Goal: Task Accomplishment & Management: Complete application form

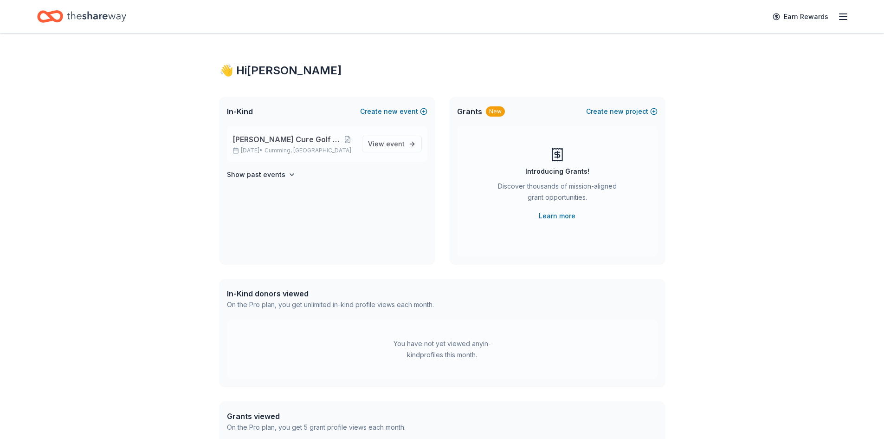
click at [299, 139] on span "Collins Cure Golf Tournament" at bounding box center [287, 139] width 108 height 11
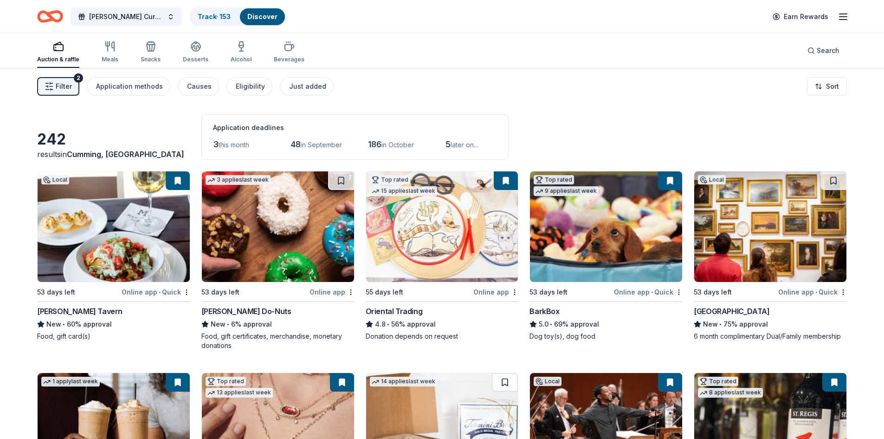
click at [45, 13] on icon "Home" at bounding box center [46, 16] width 14 height 9
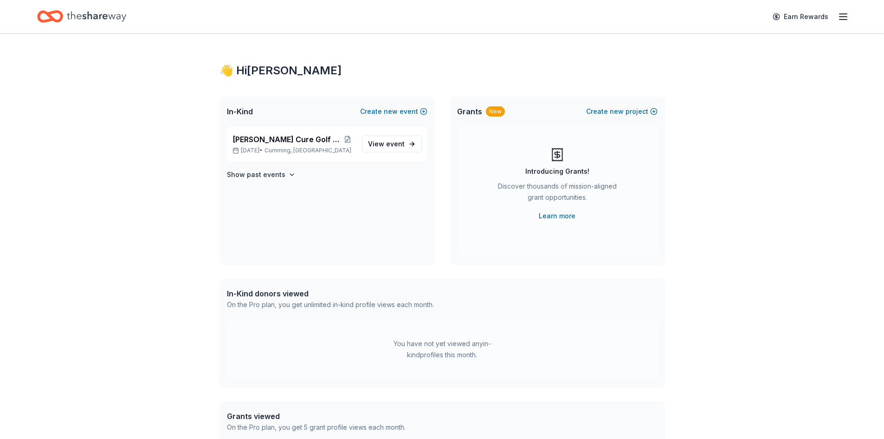
click at [846, 16] on icon "button" at bounding box center [843, 16] width 11 height 11
click at [729, 156] on button "Logout" at bounding box center [730, 154] width 25 height 11
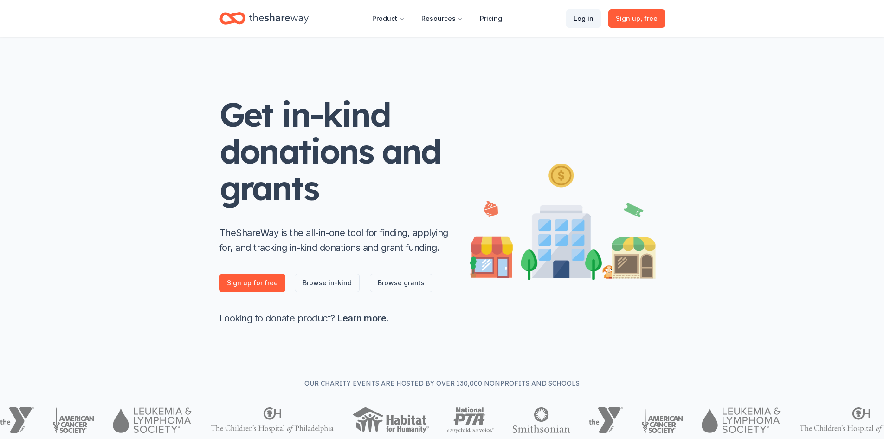
click at [586, 13] on link "Log in" at bounding box center [583, 18] width 35 height 19
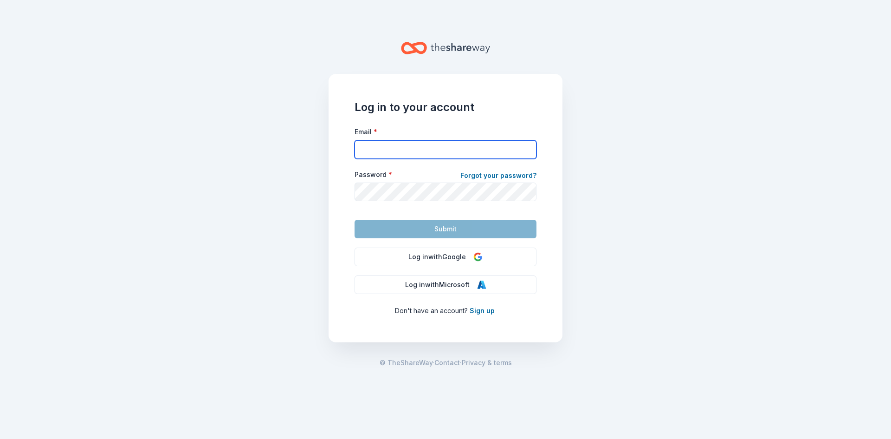
click at [440, 143] on input "Email *" at bounding box center [446, 149] width 182 height 19
click at [441, 149] on input "krundle@gmail.com" at bounding box center [446, 149] width 182 height 19
type input "tea"
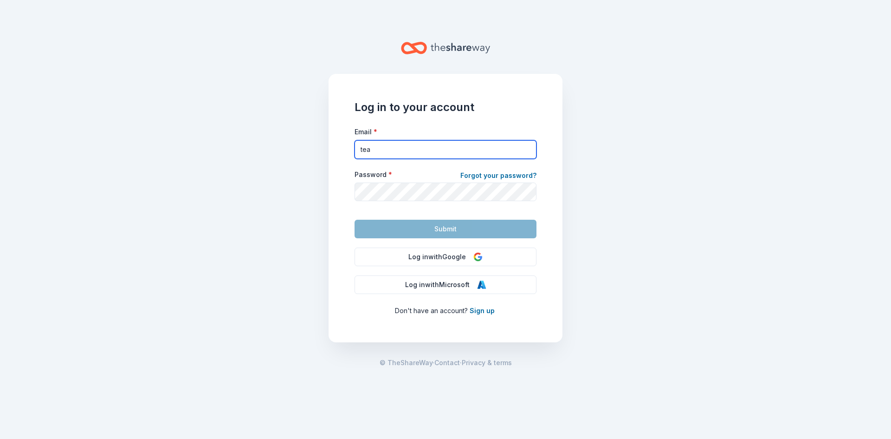
click at [427, 150] on input "tea" at bounding box center [446, 149] width 182 height 19
drag, startPoint x: 402, startPoint y: 150, endPoint x: 330, endPoint y: 148, distance: 72.4
click at [330, 148] on div "Log in to your account Email * tea Password * Forgot your password? Submit Log …" at bounding box center [446, 208] width 234 height 268
click at [330, 148] on div "Log in to your account Email * Password * Forgot your password? Submit Log in w…" at bounding box center [446, 208] width 234 height 268
click at [390, 153] on input "Email *" at bounding box center [446, 149] width 182 height 19
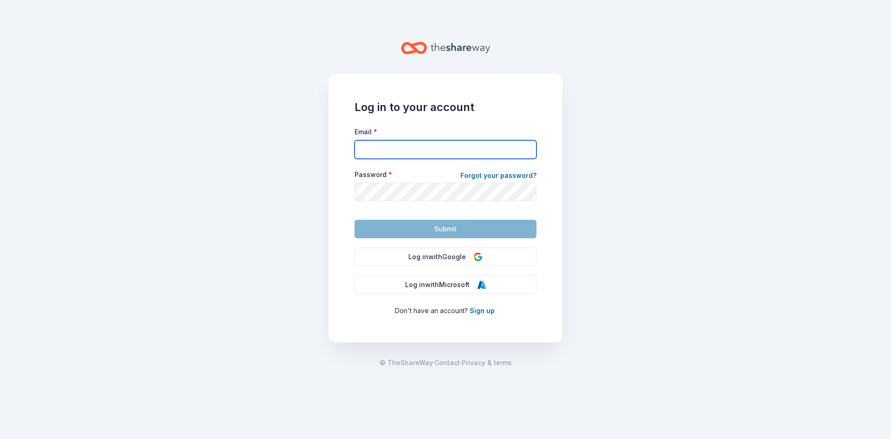
click at [434, 153] on input "Email *" at bounding box center [446, 149] width 182 height 19
click at [434, 149] on input "Email *" at bounding box center [446, 149] width 182 height 19
type input "team@collinscure.org"
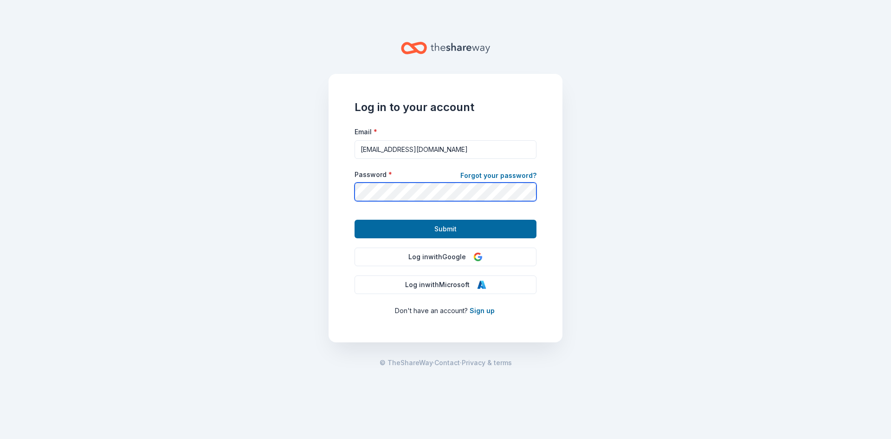
click at [355, 220] on button "Submit" at bounding box center [446, 229] width 182 height 19
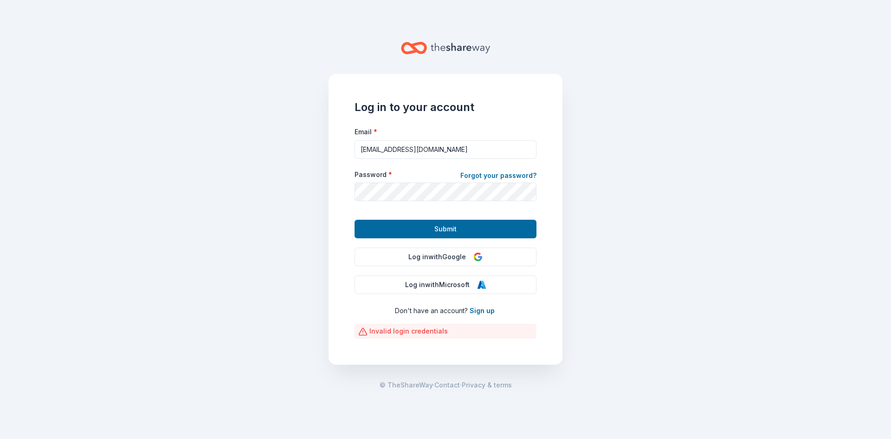
click at [715, 108] on main "Log in to your account Email * team@collinscure.org Password * Forgot your pass…" at bounding box center [445, 219] width 891 height 439
click at [355, 220] on button "Submit" at bounding box center [446, 229] width 182 height 19
click at [706, 214] on main "Log in to your account Email * team@collinscure.org Password * Forgot your pass…" at bounding box center [445, 219] width 891 height 439
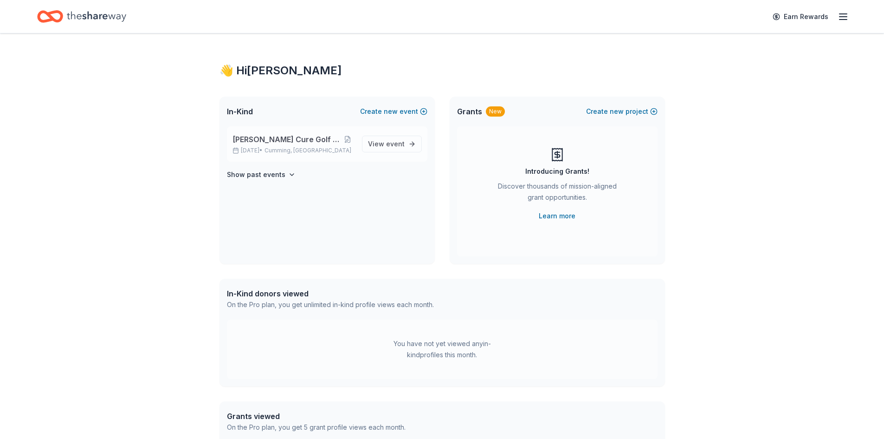
click at [290, 143] on span "[PERSON_NAME] Cure Golf Tournament" at bounding box center [287, 139] width 108 height 11
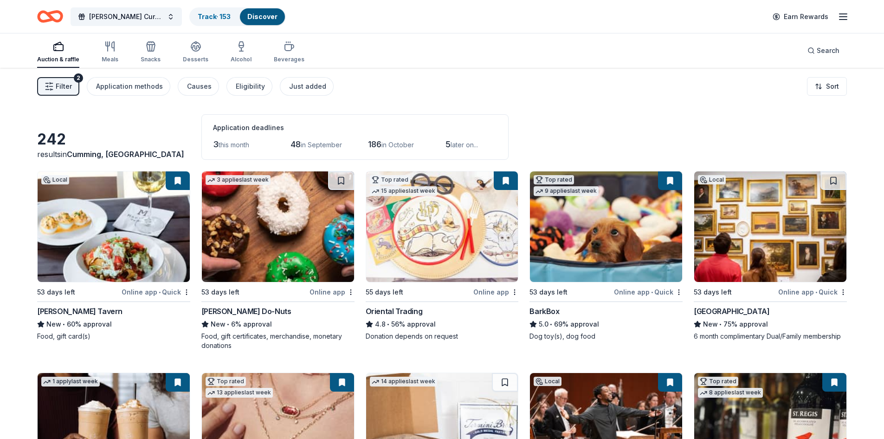
scroll to position [46, 0]
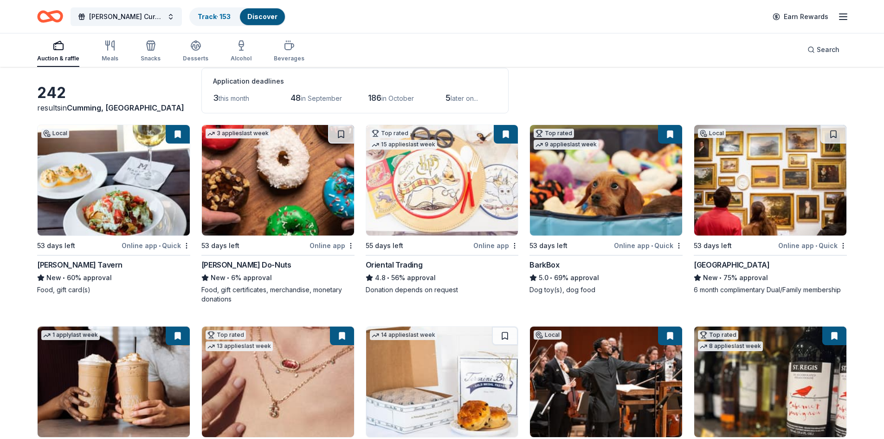
click at [179, 135] on button at bounding box center [178, 134] width 24 height 19
click at [173, 133] on button at bounding box center [178, 134] width 24 height 19
click at [50, 248] on div "53 days left" at bounding box center [56, 245] width 38 height 11
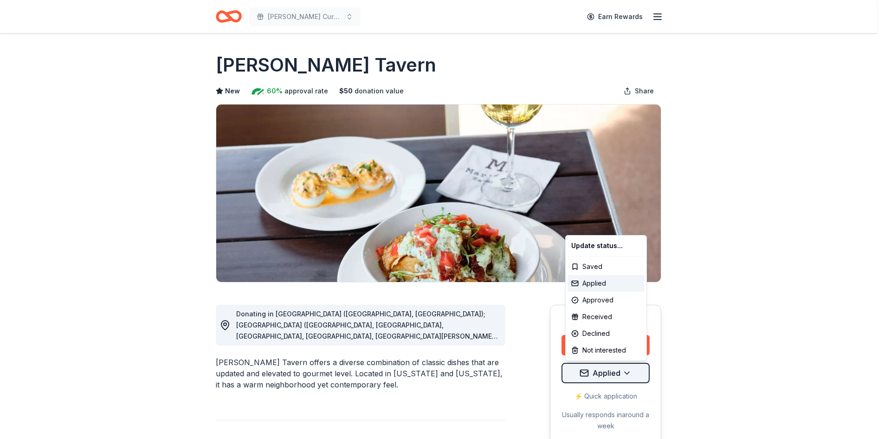
click at [625, 369] on html "[PERSON_NAME] Cure Golf Tournament Earn Rewards Due [DATE] Share [PERSON_NAME] …" at bounding box center [442, 219] width 884 height 439
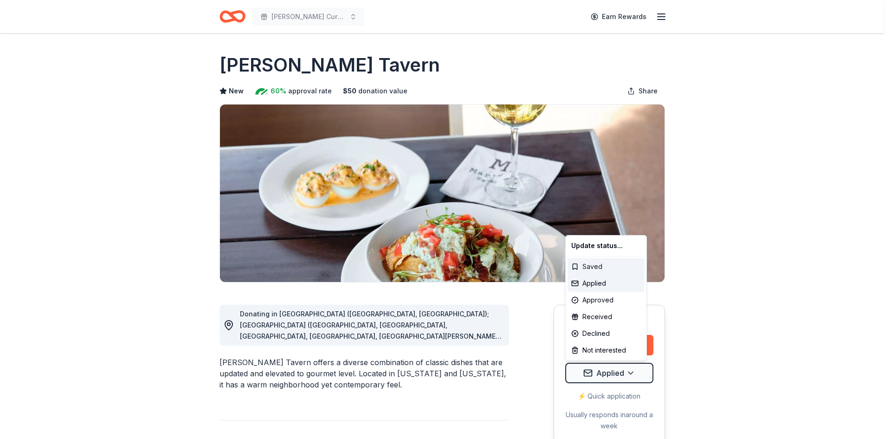
click at [592, 262] on div "Saved" at bounding box center [606, 266] width 77 height 17
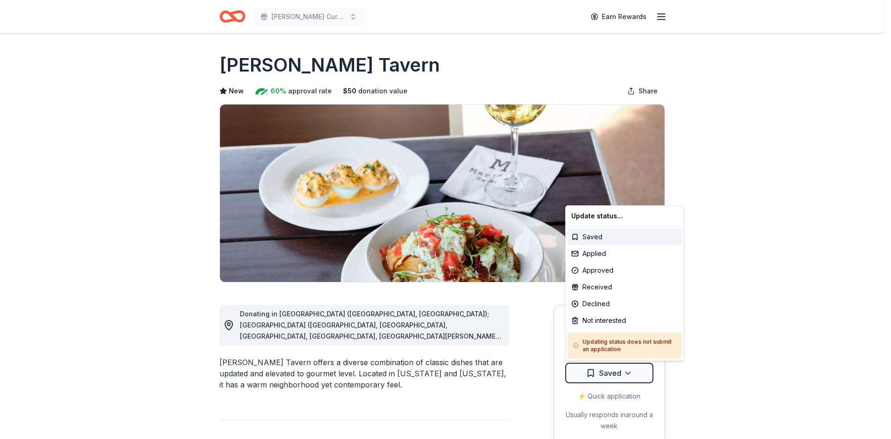
click at [759, 244] on html "Collins Cure Golf Tournament Earn Rewards Due in 53 days Share Marlow's Tavern …" at bounding box center [445, 219] width 891 height 439
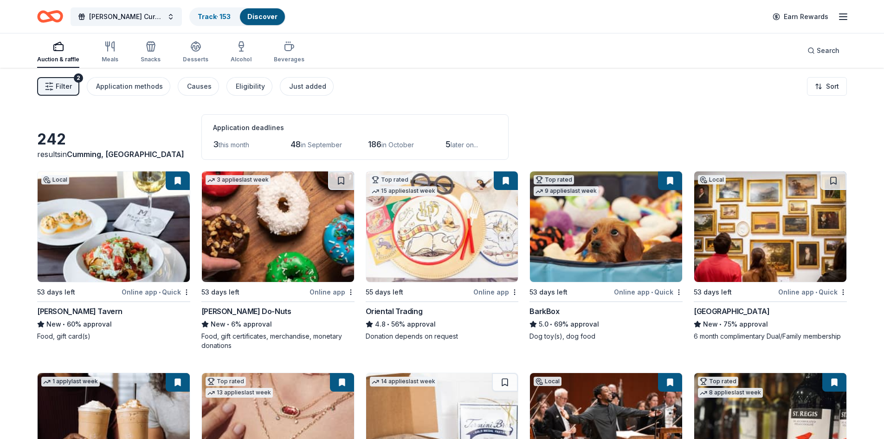
click at [672, 180] on button at bounding box center [670, 180] width 24 height 19
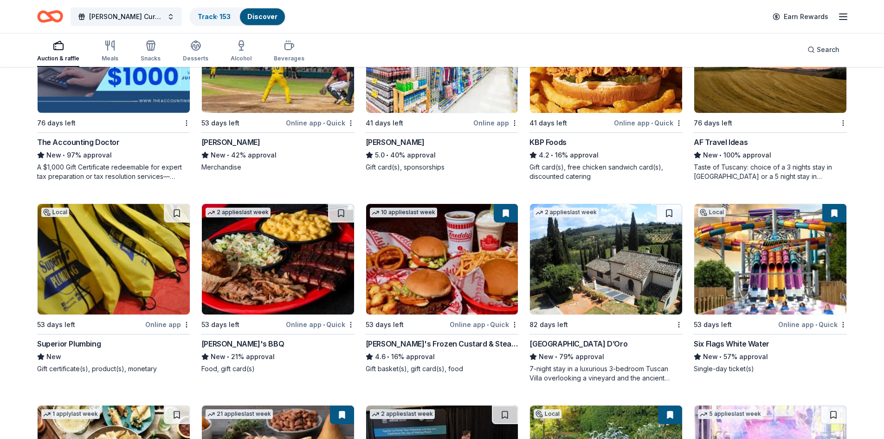
scroll to position [776, 0]
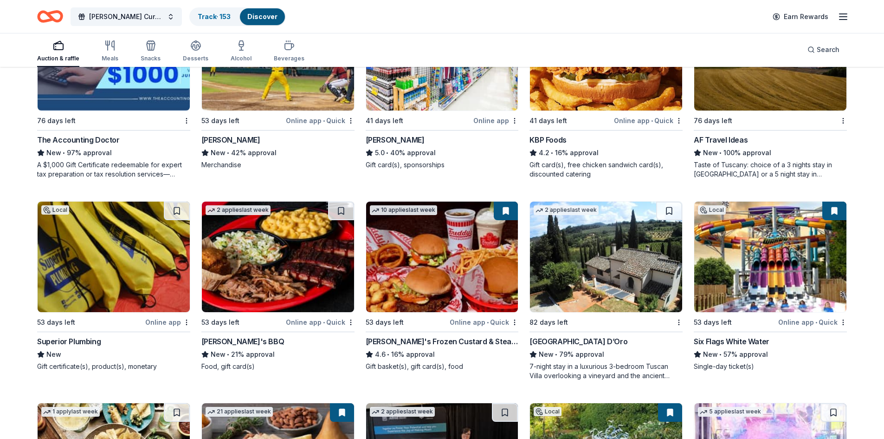
click at [618, 281] on img at bounding box center [606, 256] width 152 height 110
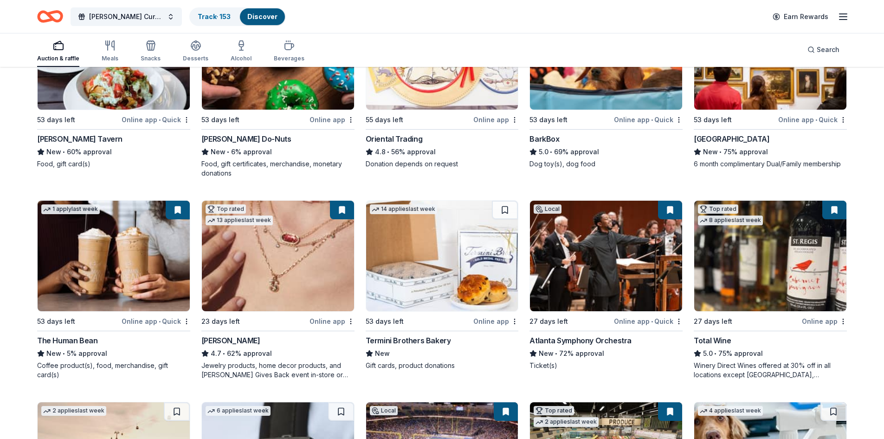
scroll to position [0, 0]
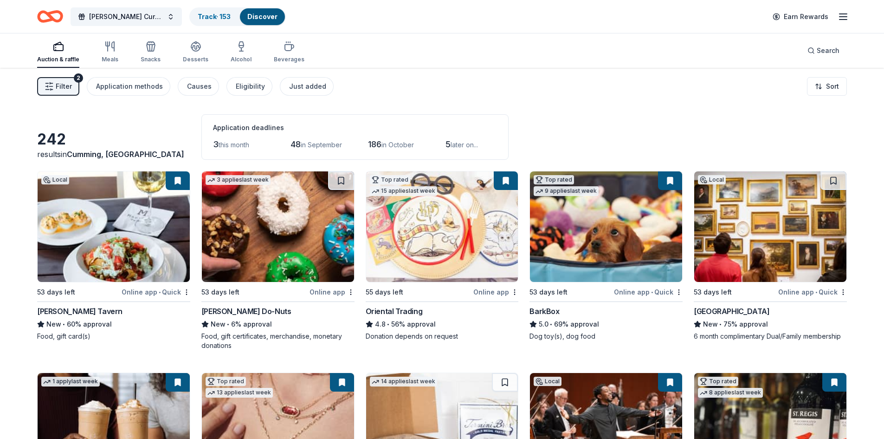
click at [117, 222] on img at bounding box center [114, 226] width 152 height 110
click at [110, 50] on icon "button" at bounding box center [109, 46] width 11 height 11
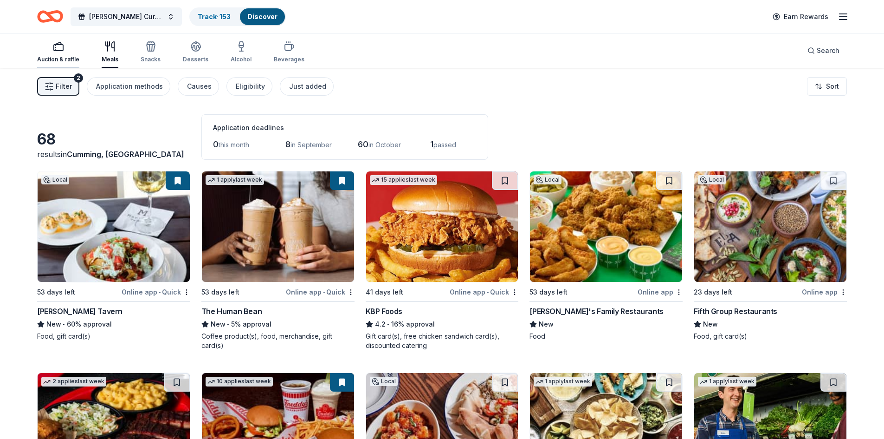
click at [57, 50] on icon "button" at bounding box center [58, 46] width 11 height 11
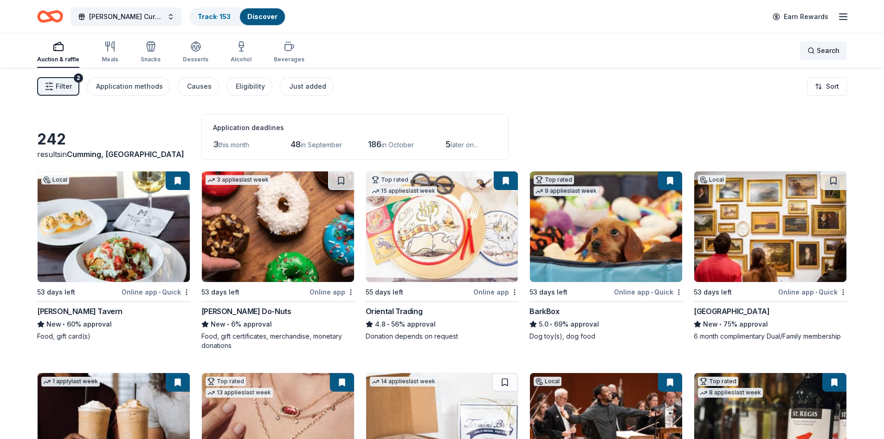
click at [817, 54] on span "Search" at bounding box center [828, 50] width 23 height 11
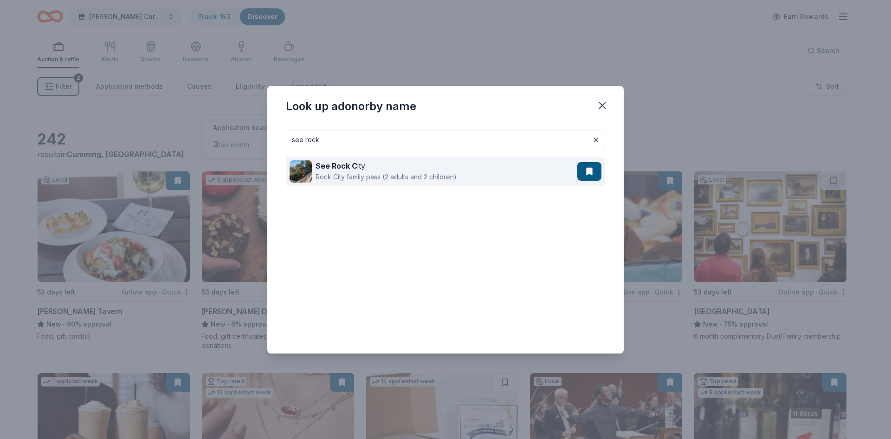
type input "see rock"
click at [360, 169] on div "See Rock C ity" at bounding box center [386, 165] width 141 height 11
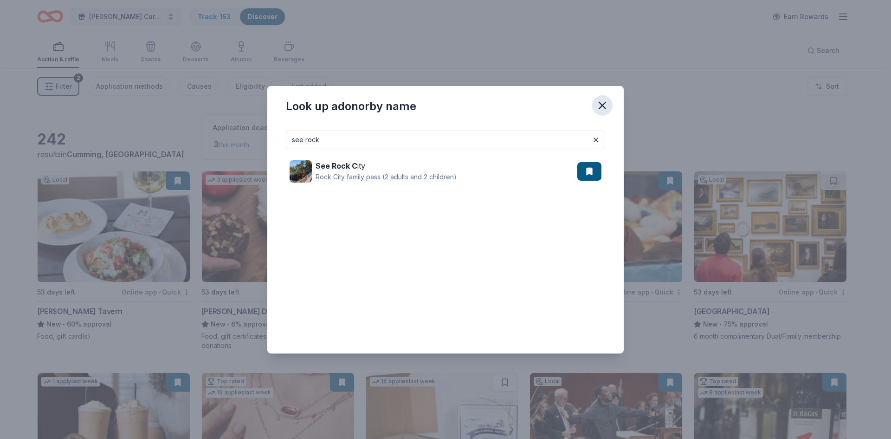
click at [604, 103] on icon "button" at bounding box center [602, 105] width 13 height 13
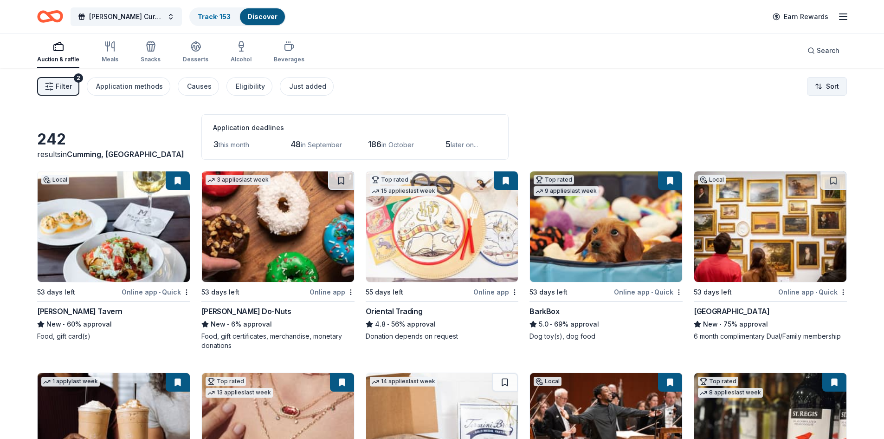
click at [839, 88] on html "Collins Cure Golf Tournament Track · 153 Discover Earn Rewards Auction & raffle…" at bounding box center [442, 219] width 884 height 439
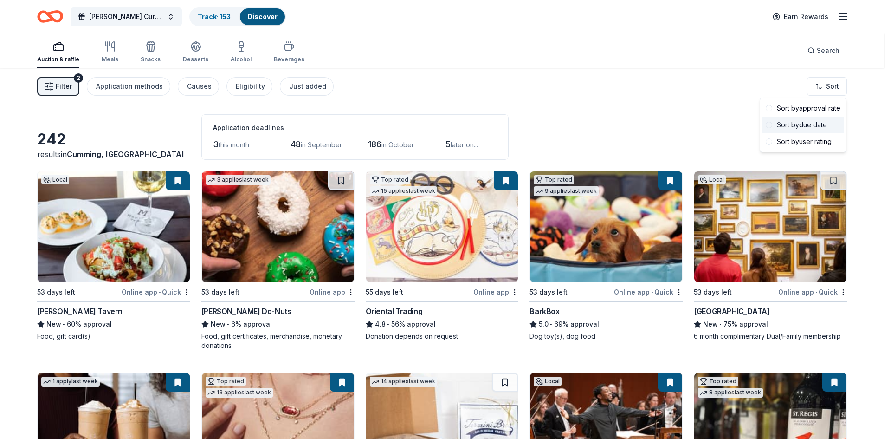
click at [771, 127] on span at bounding box center [769, 125] width 6 height 6
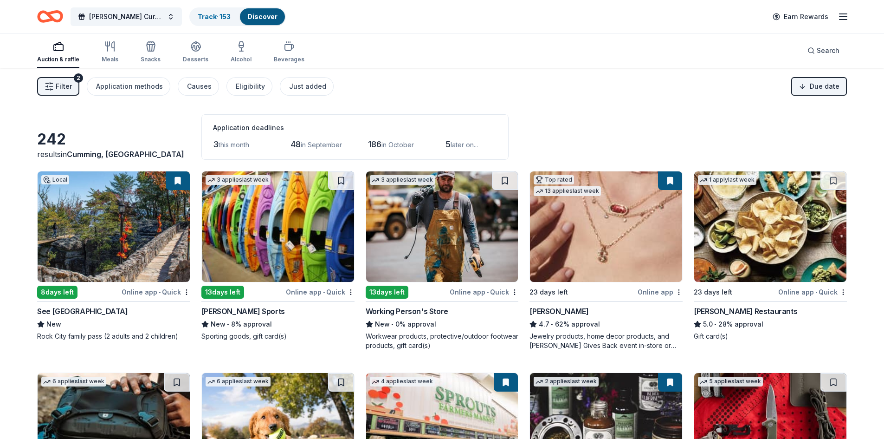
click at [177, 182] on button at bounding box center [178, 180] width 24 height 19
click at [65, 82] on span "Filter" at bounding box center [64, 86] width 16 height 11
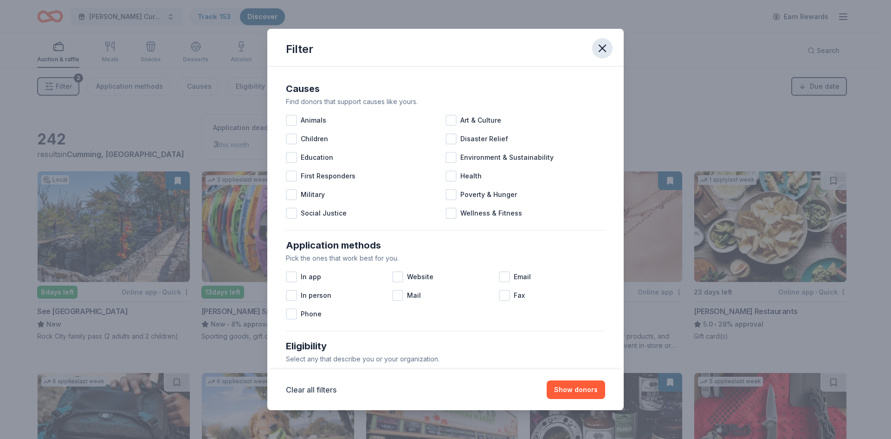
click at [599, 52] on icon "button" at bounding box center [602, 48] width 13 height 13
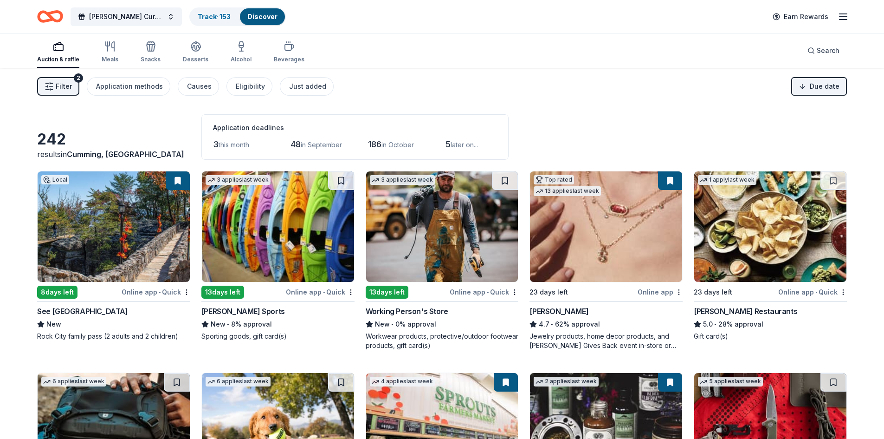
click at [175, 179] on button at bounding box center [178, 180] width 24 height 19
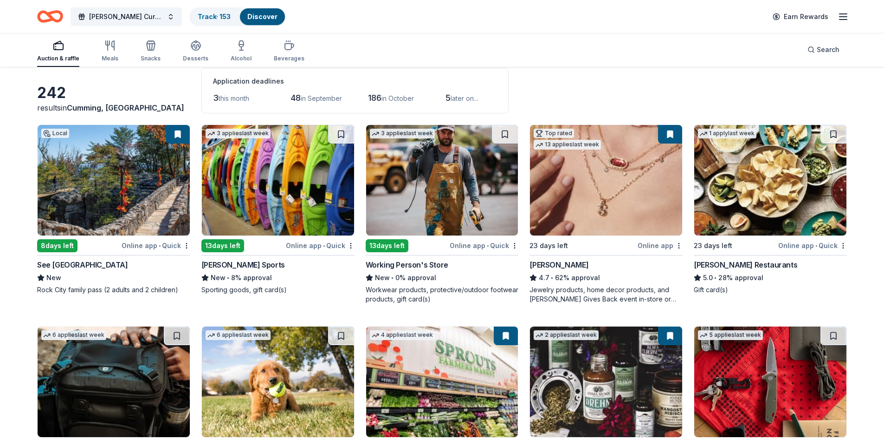
scroll to position [93, 0]
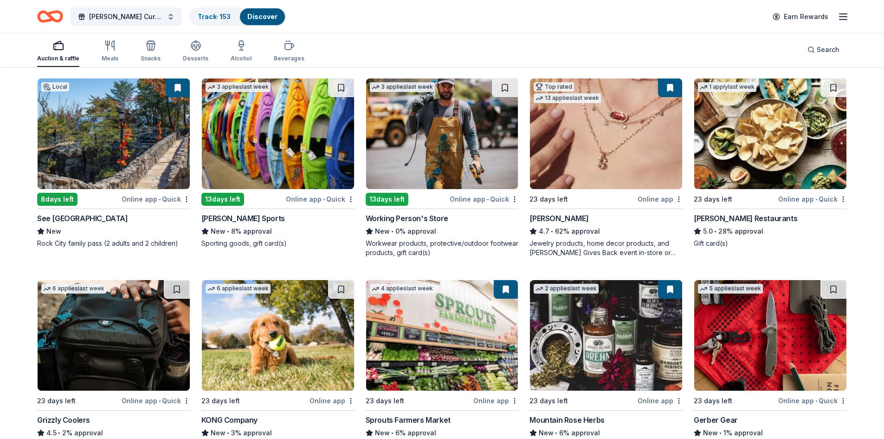
click at [779, 145] on img at bounding box center [770, 133] width 152 height 110
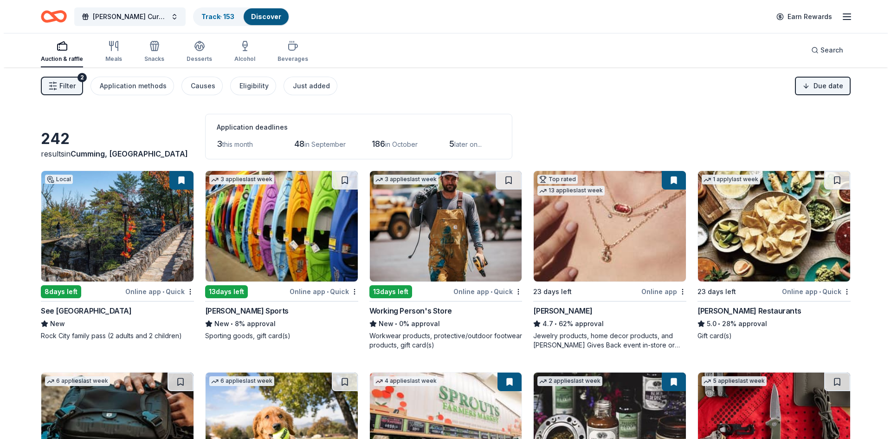
scroll to position [0, 0]
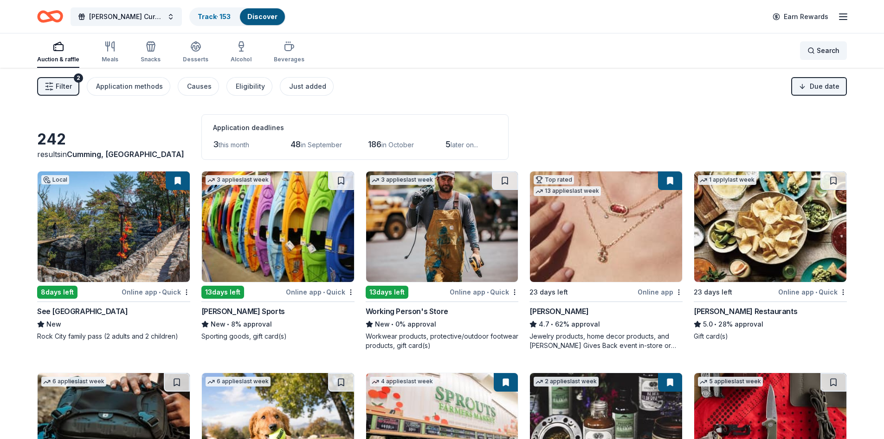
click at [830, 52] on span "Search" at bounding box center [828, 50] width 23 height 11
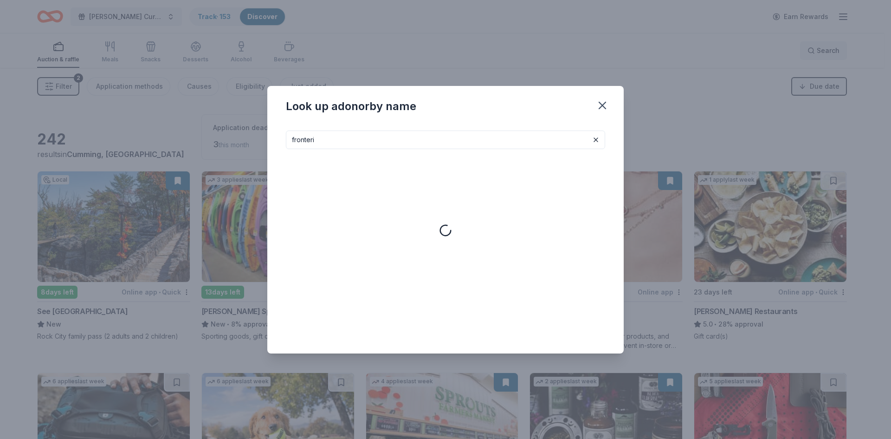
type input "fronteri"
click at [830, 52] on div "Look up a donor by name fronteri No results matching your search. Please enter …" at bounding box center [445, 219] width 891 height 439
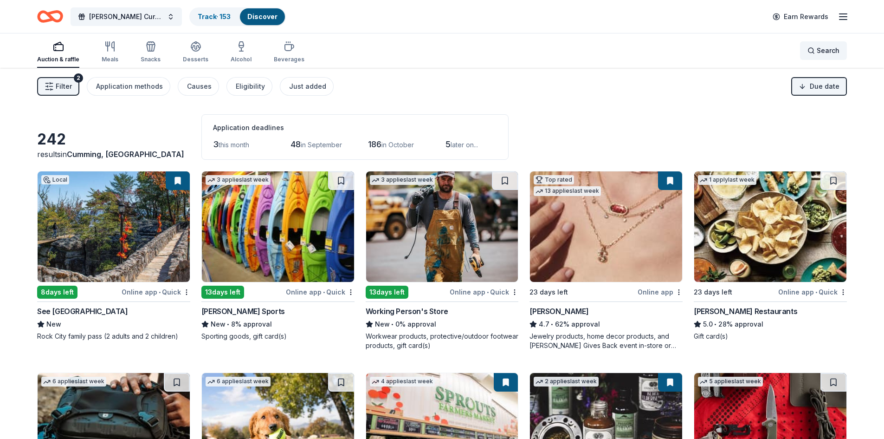
click at [830, 52] on span "Search" at bounding box center [828, 50] width 23 height 11
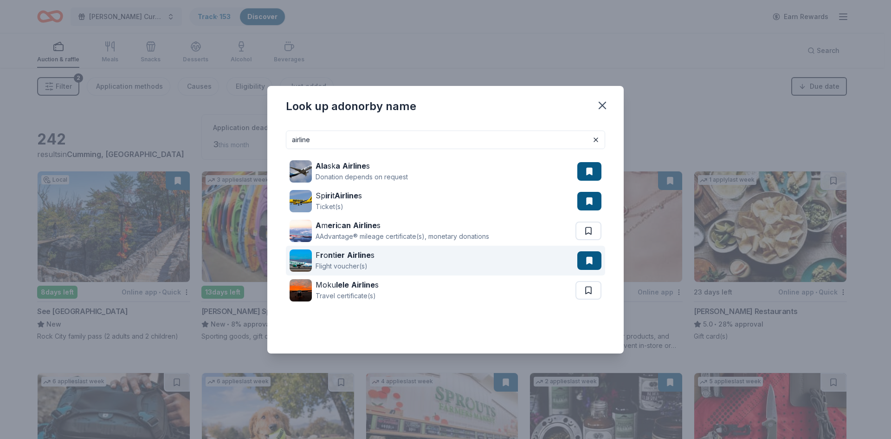
click at [345, 255] on div "F r o n t ier Airline s" at bounding box center [345, 254] width 59 height 11
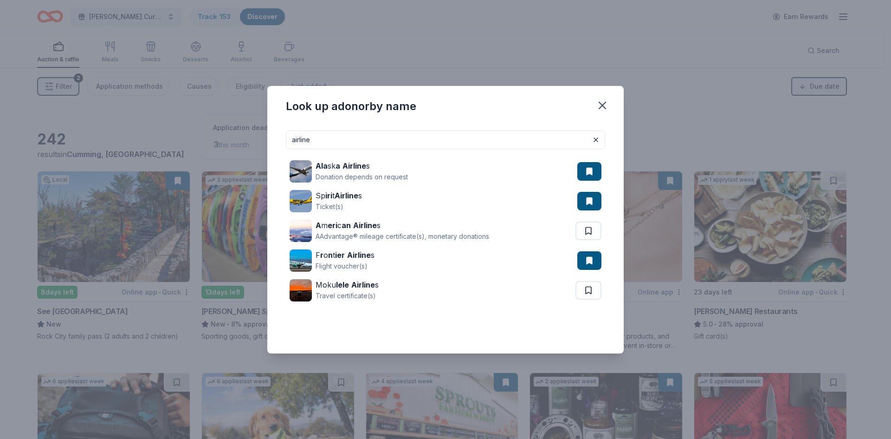
click at [322, 142] on input "airline" at bounding box center [445, 139] width 319 height 19
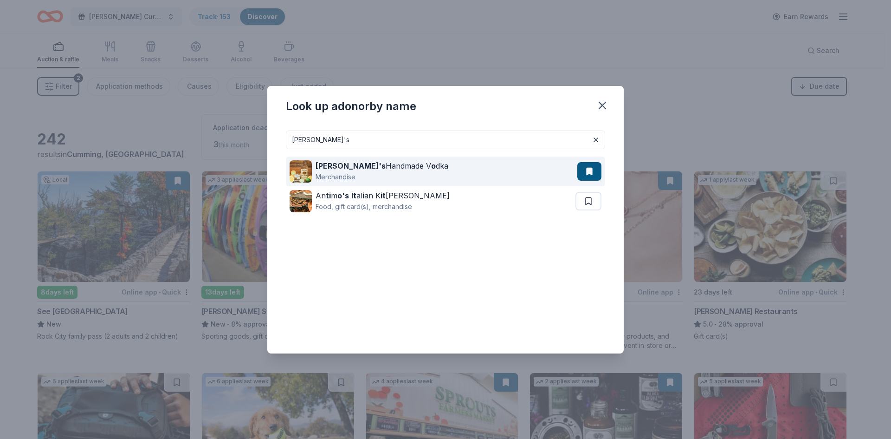
click at [357, 165] on div "Tito's Handmade V o dka" at bounding box center [382, 165] width 133 height 11
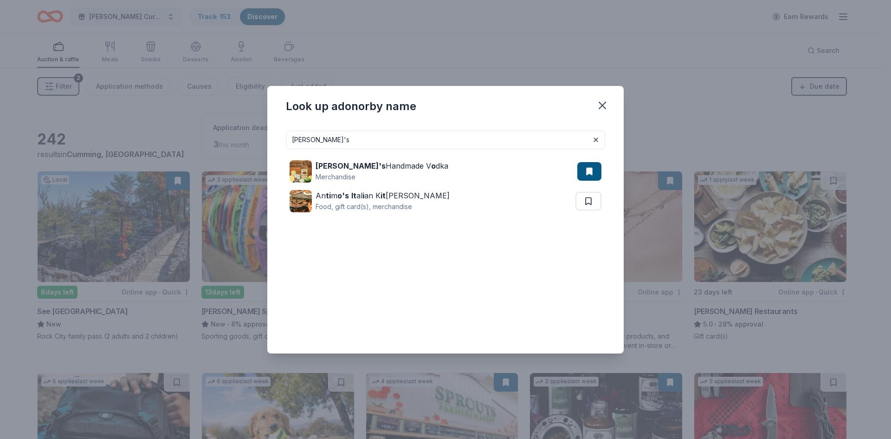
click at [367, 138] on input "tito's" at bounding box center [445, 139] width 319 height 19
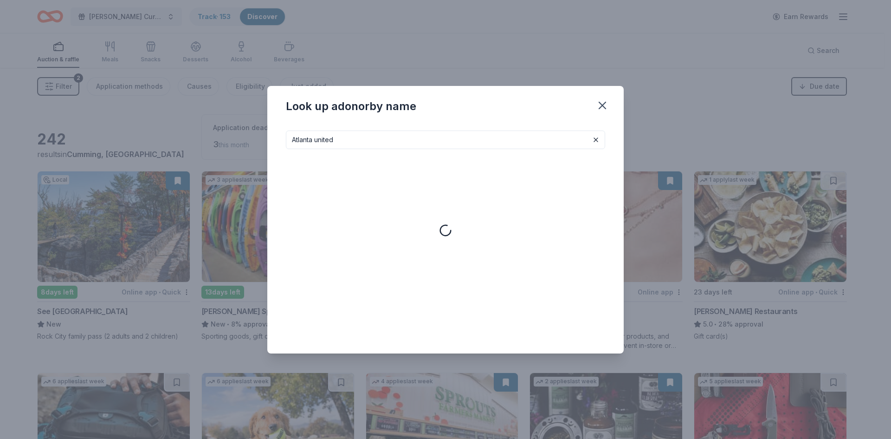
click at [370, 143] on input "Atlanta united" at bounding box center [445, 139] width 319 height 19
type input "Atlanta united"
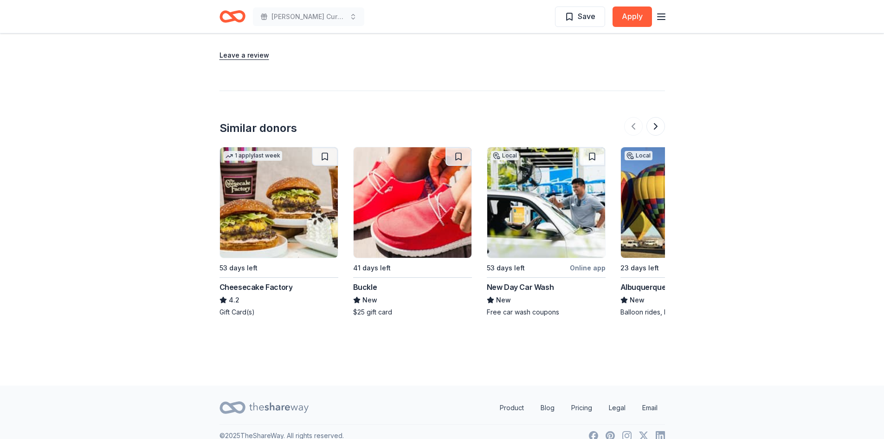
scroll to position [993, 0]
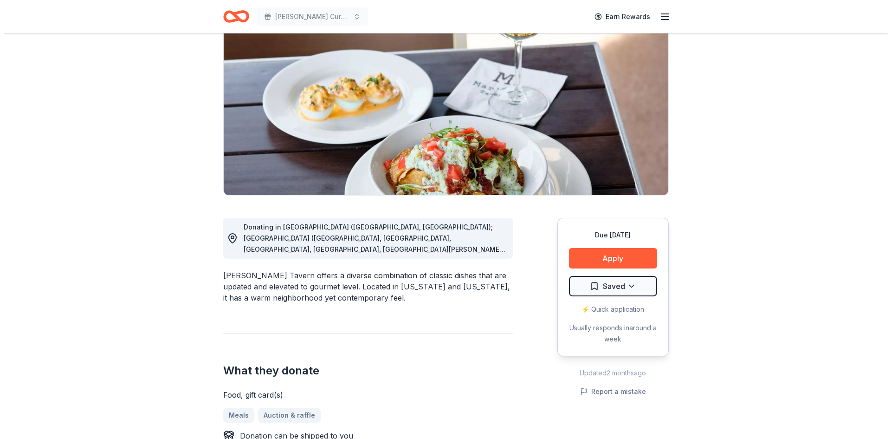
scroll to position [93, 0]
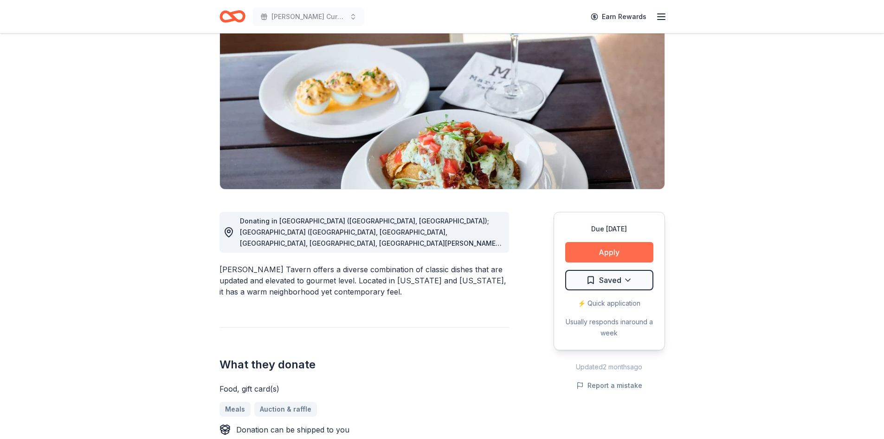
click at [603, 256] on button "Apply" at bounding box center [609, 252] width 88 height 20
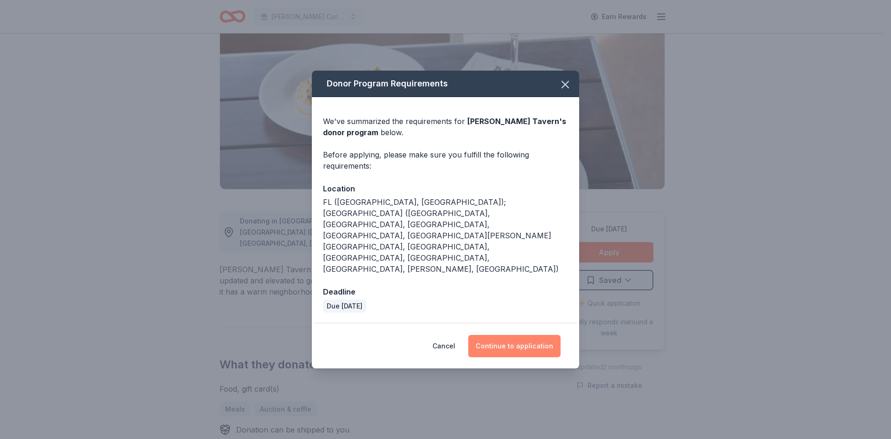
click at [519, 335] on button "Continue to application" at bounding box center [514, 346] width 92 height 22
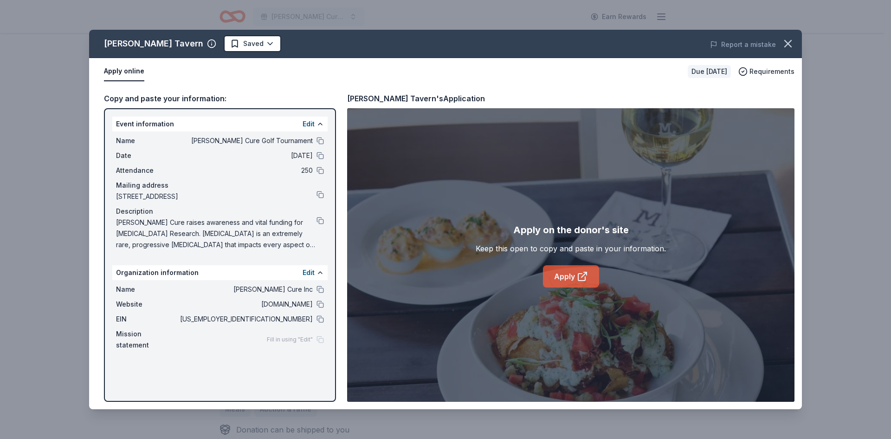
click at [571, 278] on link "Apply" at bounding box center [571, 276] width 56 height 22
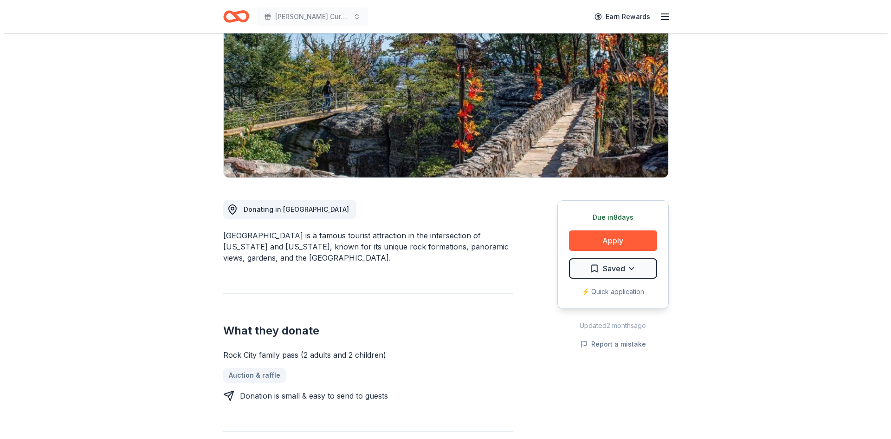
scroll to position [139, 0]
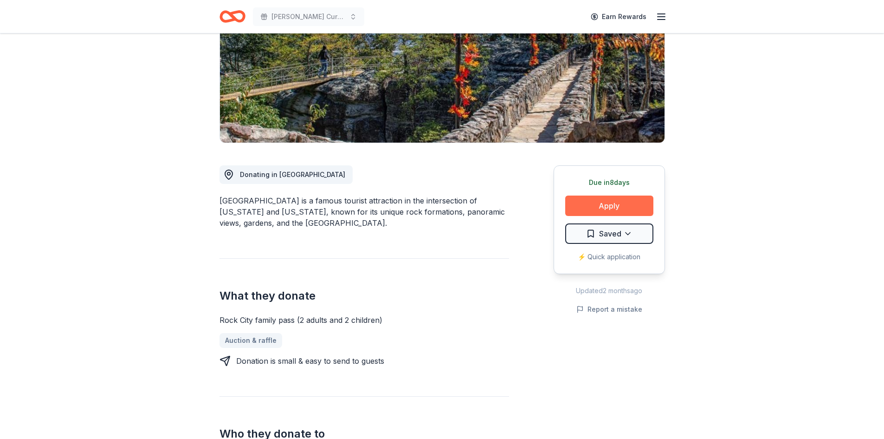
click at [604, 210] on button "Apply" at bounding box center [609, 205] width 88 height 20
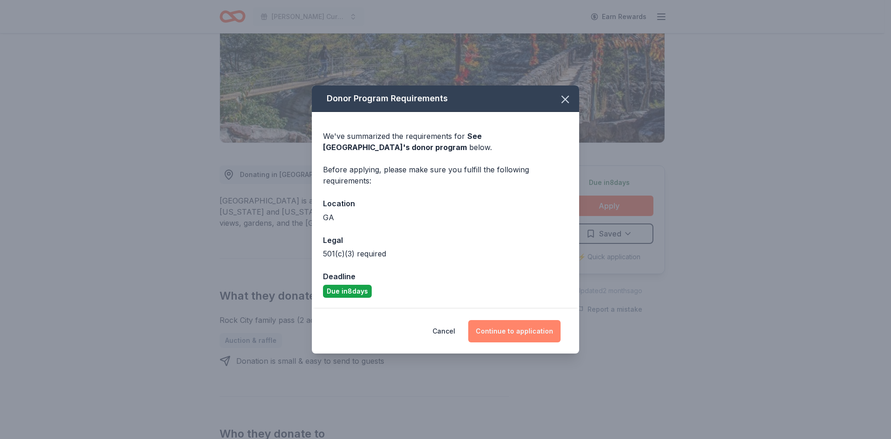
click at [519, 330] on button "Continue to application" at bounding box center [514, 331] width 92 height 22
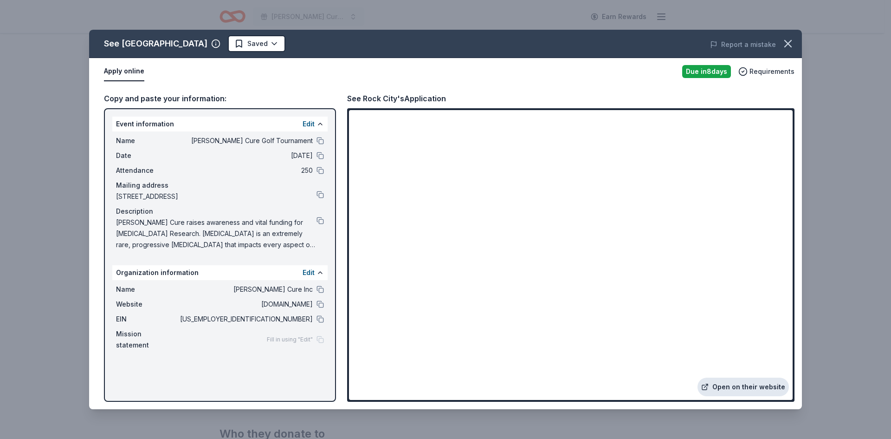
click at [734, 387] on link "Open on their website" at bounding box center [743, 386] width 91 height 19
click at [322, 290] on button at bounding box center [320, 288] width 7 height 7
click at [321, 155] on button at bounding box center [320, 155] width 7 height 7
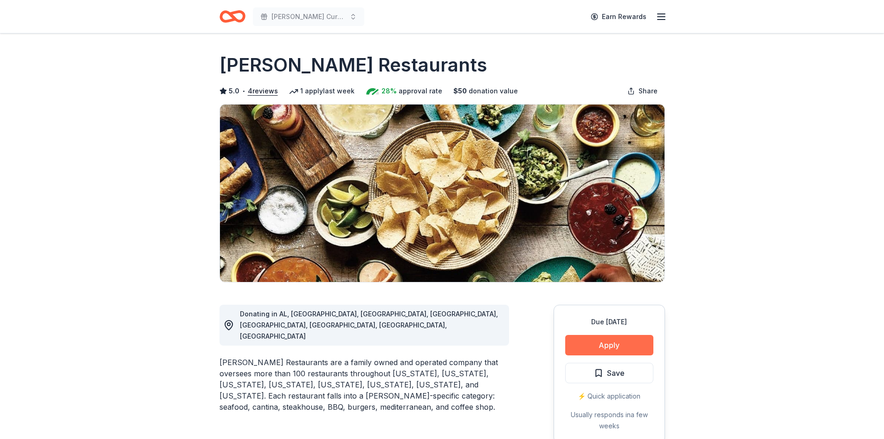
click at [596, 345] on button "Apply" at bounding box center [609, 345] width 88 height 20
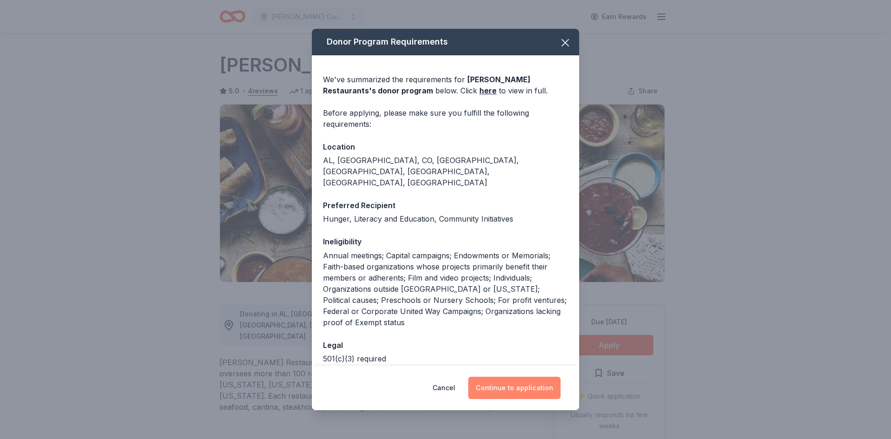
click at [537, 389] on button "Continue to application" at bounding box center [514, 387] width 92 height 22
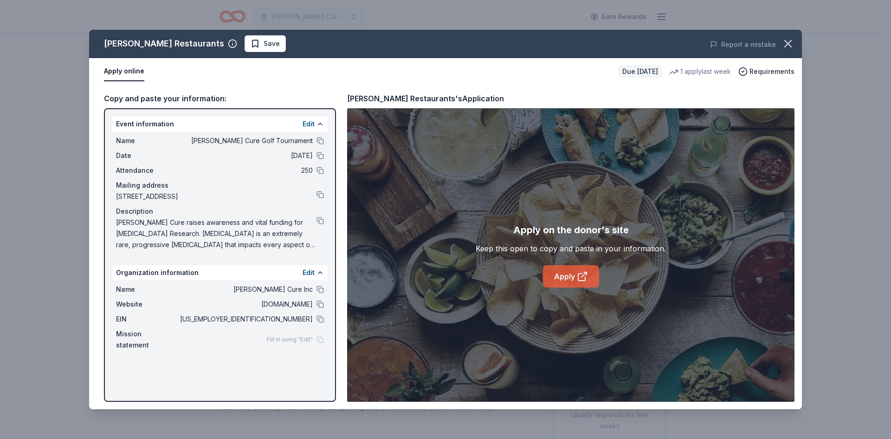
click at [578, 277] on icon at bounding box center [581, 276] width 7 height 7
click at [791, 39] on icon "button" at bounding box center [788, 43] width 13 height 13
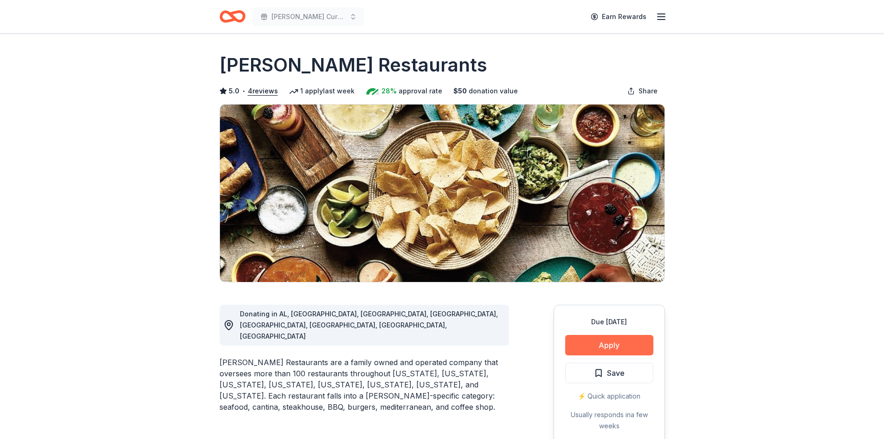
click at [617, 350] on button "Apply" at bounding box center [609, 345] width 88 height 20
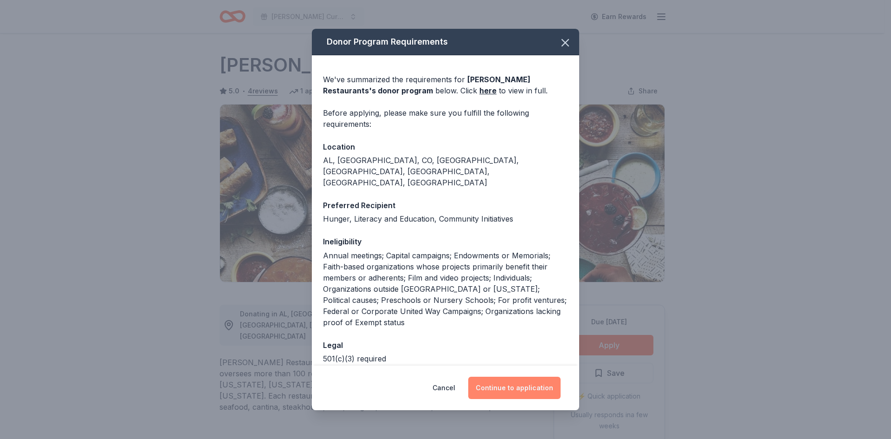
click at [534, 386] on button "Continue to application" at bounding box center [514, 387] width 92 height 22
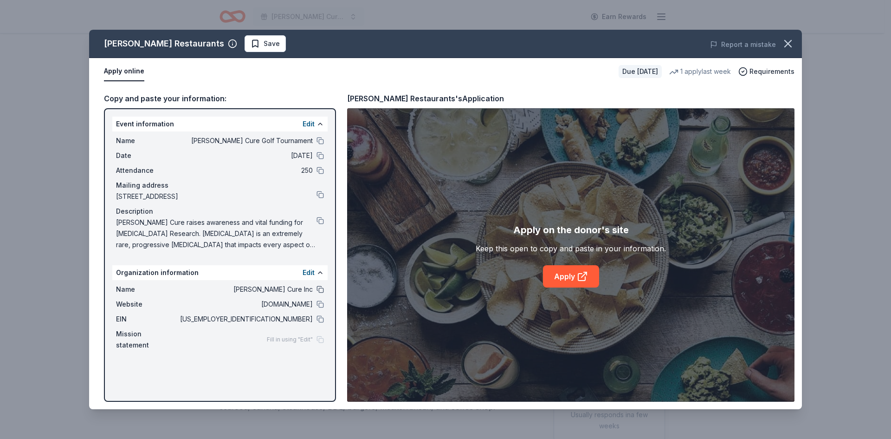
click at [319, 290] on button at bounding box center [320, 288] width 7 height 7
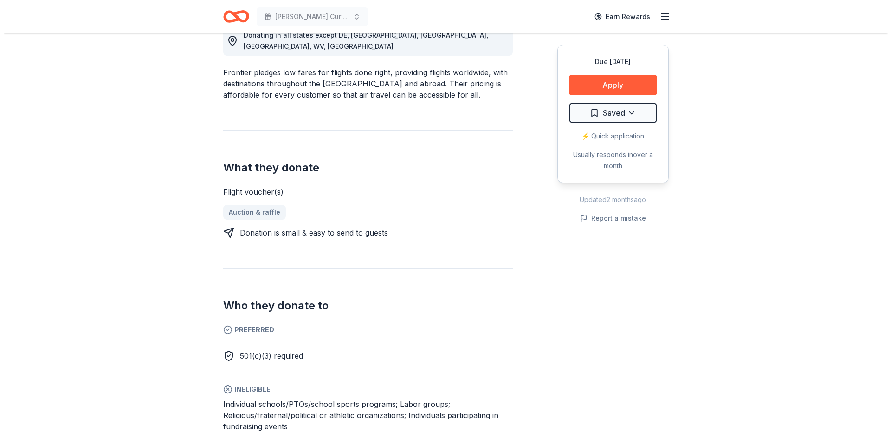
scroll to position [325, 0]
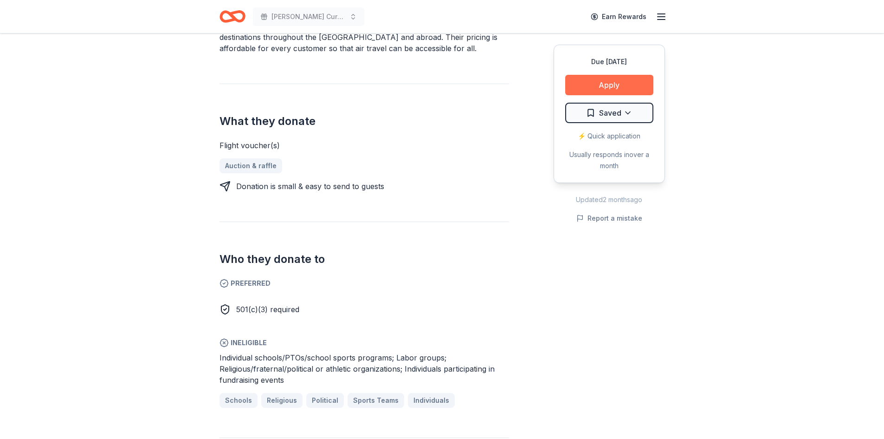
click at [604, 85] on button "Apply" at bounding box center [609, 85] width 88 height 20
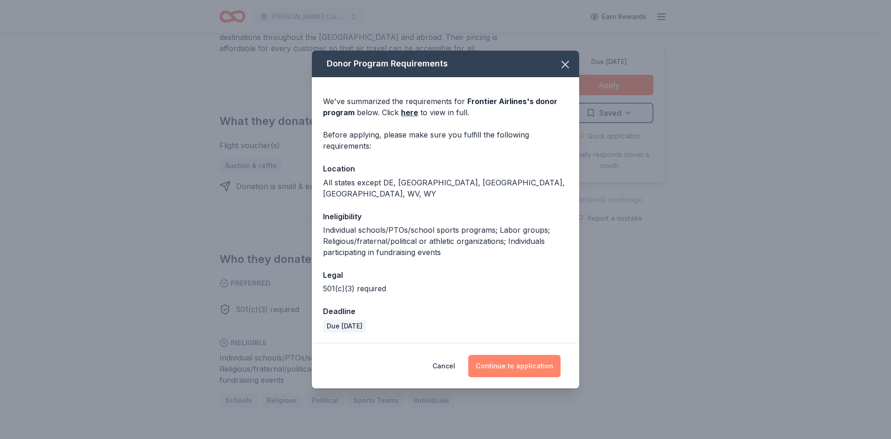
click at [523, 360] on button "Continue to application" at bounding box center [514, 366] width 92 height 22
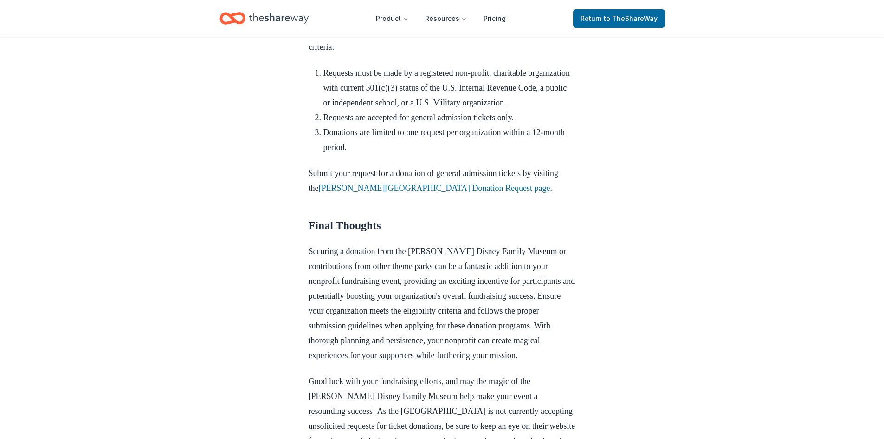
scroll to position [1019, 0]
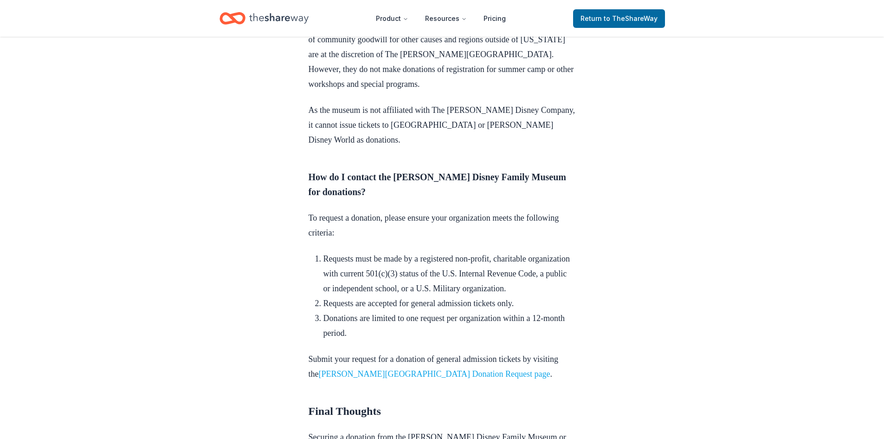
click at [440, 369] on link "Walt Disney Family Museum Donation Request page" at bounding box center [435, 373] width 232 height 9
click at [439, 369] on link "Walt Disney Family Museum Donation Request page" at bounding box center [435, 373] width 232 height 9
click at [422, 369] on link "Walt Disney Family Museum Donation Request page" at bounding box center [435, 373] width 232 height 9
drag, startPoint x: 546, startPoint y: 344, endPoint x: 354, endPoint y: 344, distance: 192.6
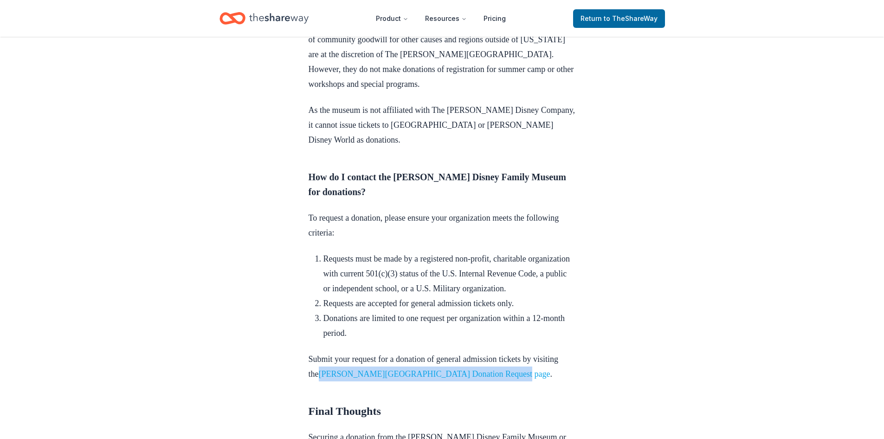
click at [354, 351] on p "Submit your request for a donation of general admission tickets by visiting the…" at bounding box center [442, 366] width 267 height 30
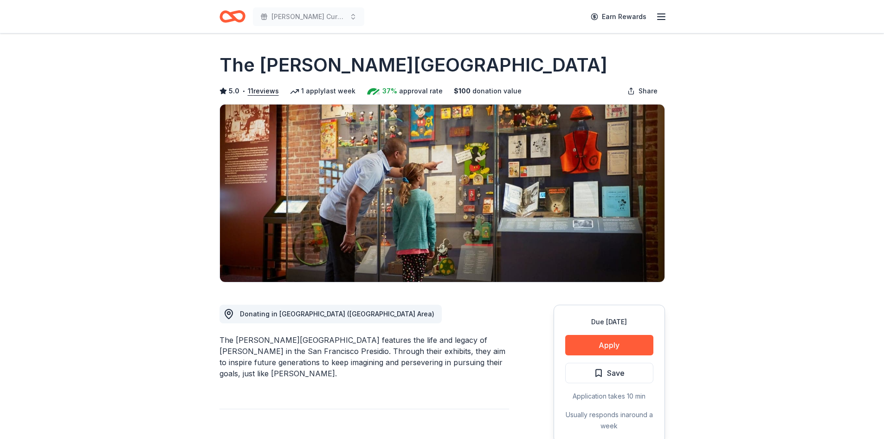
click at [617, 344] on button "Apply" at bounding box center [609, 345] width 88 height 20
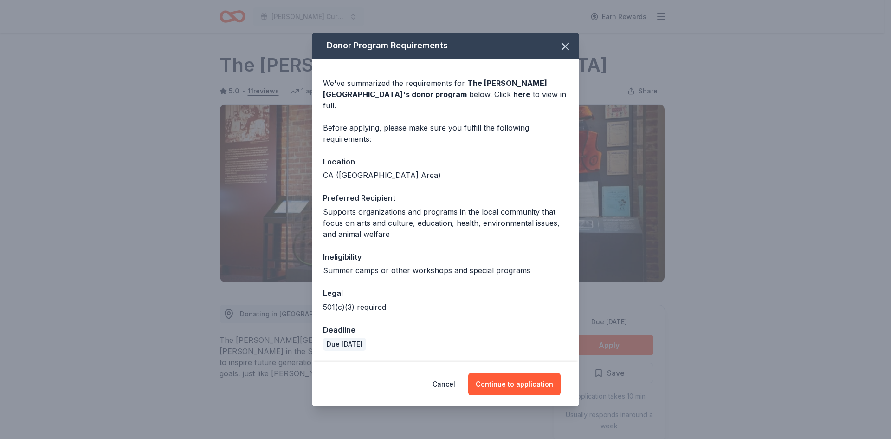
click at [87, 194] on div "Donor Program Requirements We've summarized the requirements for The [PERSON_NA…" at bounding box center [445, 219] width 891 height 439
